Goal: Find specific page/section: Find specific page/section

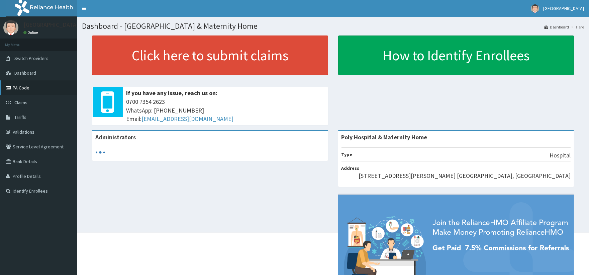
click at [22, 86] on link "PA Code" at bounding box center [38, 87] width 77 height 15
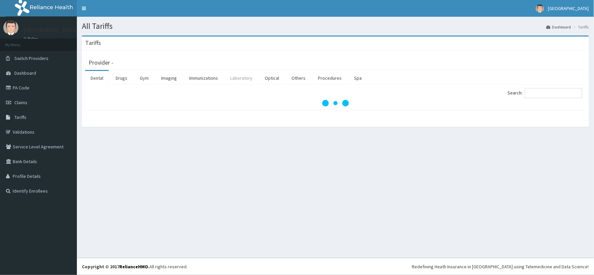
click at [247, 77] on link "Laboratory" at bounding box center [241, 78] width 33 height 14
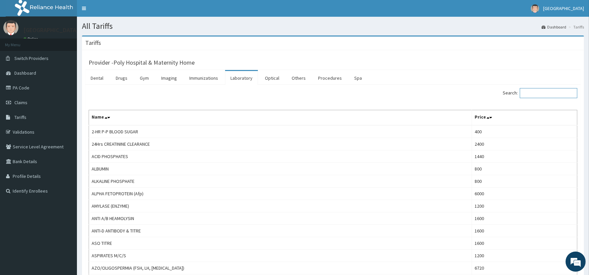
click at [539, 96] on input "Search:" at bounding box center [549, 93] width 58 height 10
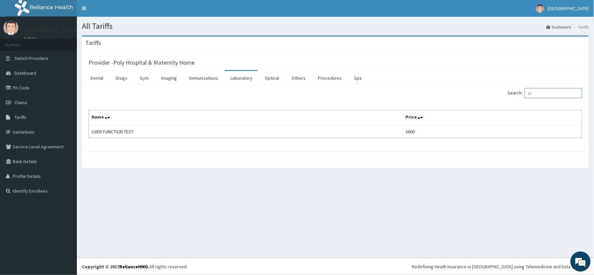
type input "L"
drag, startPoint x: 541, startPoint y: 94, endPoint x: 535, endPoint y: 94, distance: 6.7
click at [535, 94] on input "HCV" at bounding box center [554, 93] width 58 height 10
type input "[MEDICAL_DATA]"
